Goal: Information Seeking & Learning: Learn about a topic

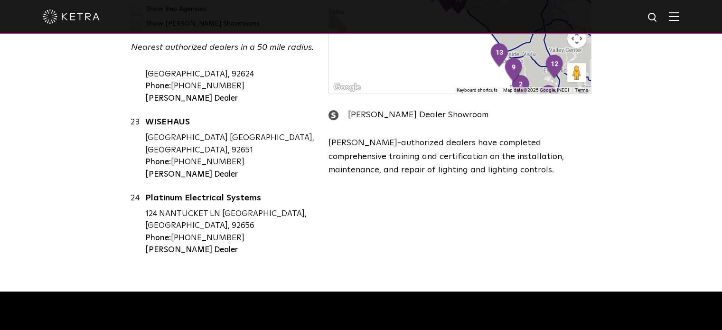
scroll to position [427, 0]
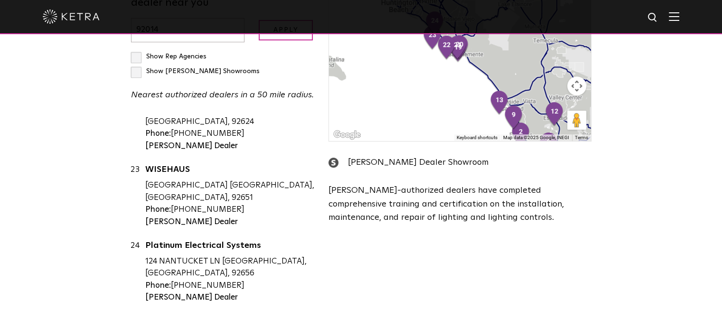
click at [679, 16] on img at bounding box center [674, 16] width 10 height 9
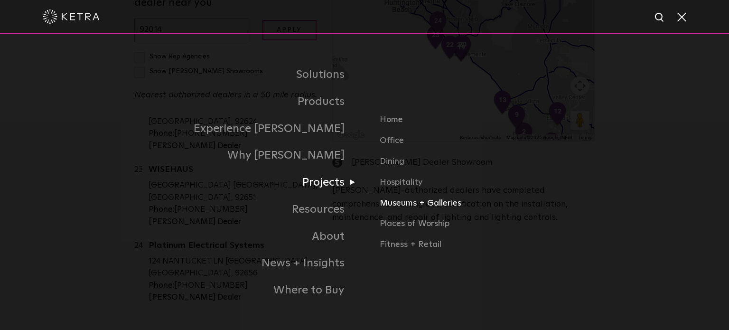
click at [420, 205] on link "Museums + Galleries" at bounding box center [491, 207] width 222 height 21
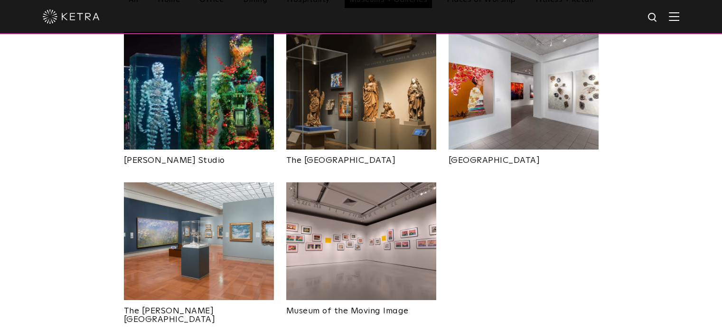
scroll to position [475, 0]
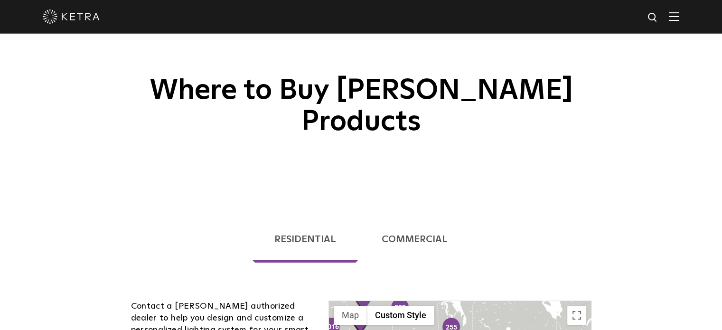
scroll to position [95, 0]
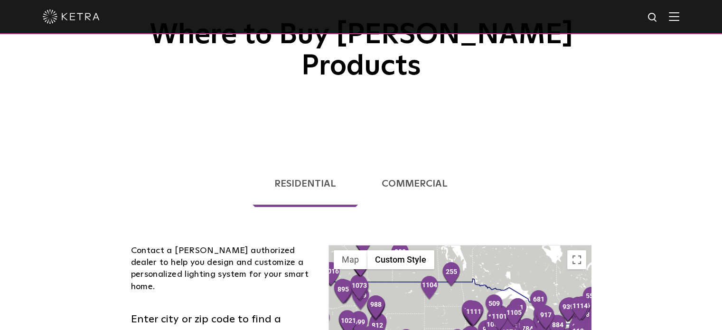
click at [676, 16] on div at bounding box center [361, 17] width 722 height 34
click at [679, 18] on img at bounding box center [674, 16] width 10 height 9
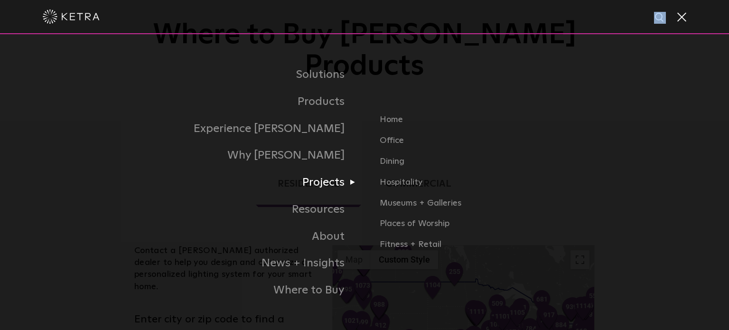
click at [330, 181] on link "Projects" at bounding box center [245, 182] width 237 height 27
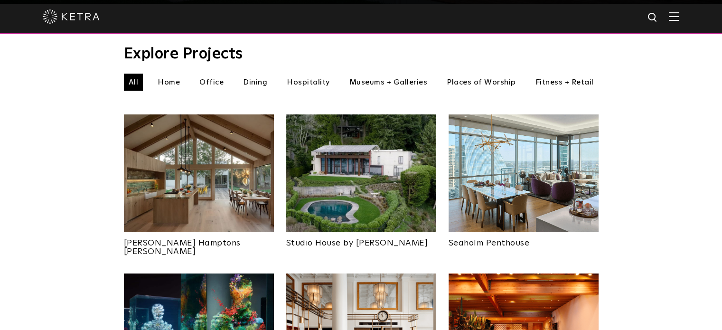
scroll to position [332, 0]
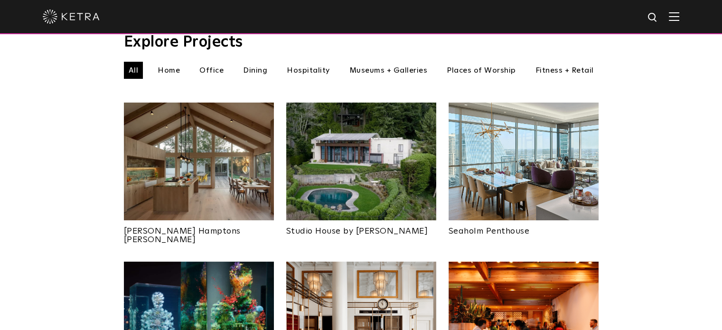
click at [416, 62] on li "Museums + Galleries" at bounding box center [389, 70] width 88 height 17
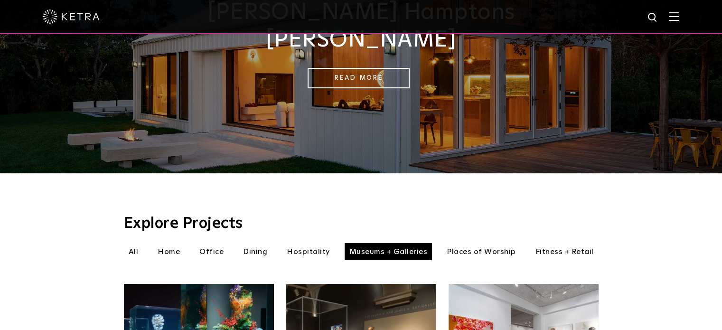
scroll to position [142, 0]
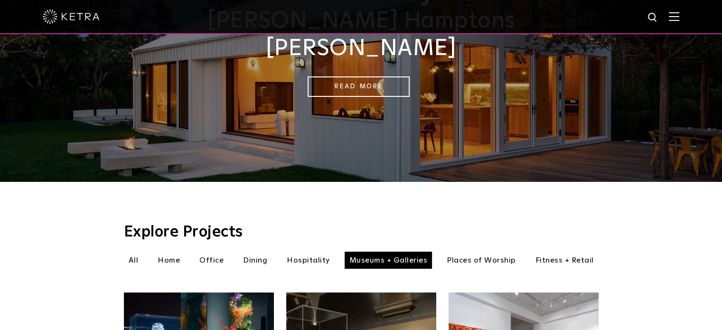
click at [679, 14] on img at bounding box center [674, 16] width 10 height 9
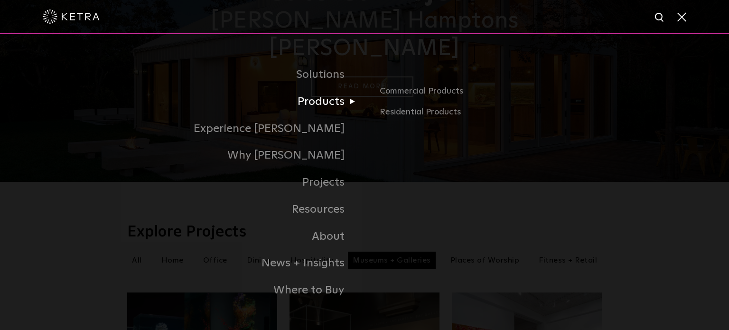
click at [307, 100] on link "Products" at bounding box center [245, 101] width 237 height 27
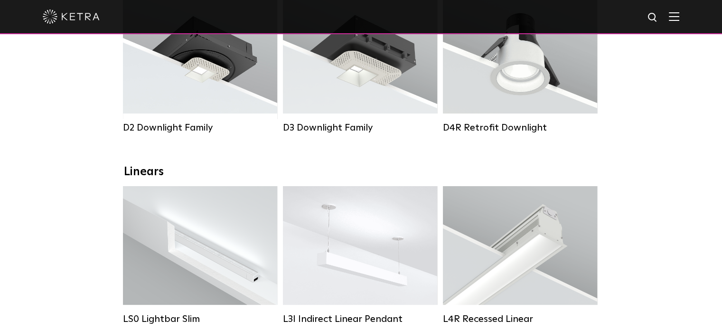
scroll to position [237, 0]
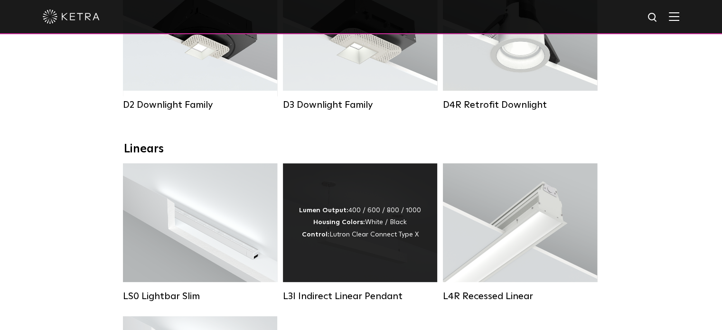
click at [427, 224] on div "Lumen Output: 400 / 600 / 800 / 1000 Housing Colors: White / Black Control: Lut…" at bounding box center [360, 222] width 154 height 119
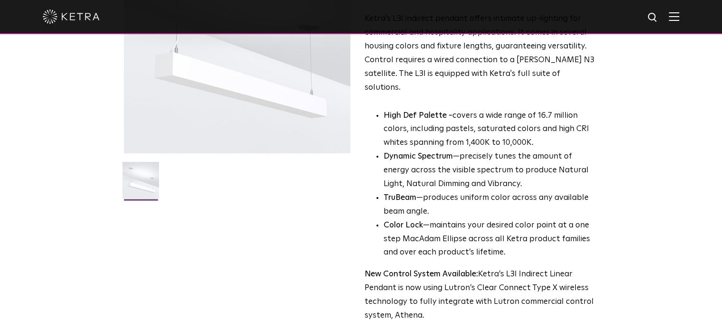
scroll to position [285, 0]
